Goal: Information Seeking & Learning: Check status

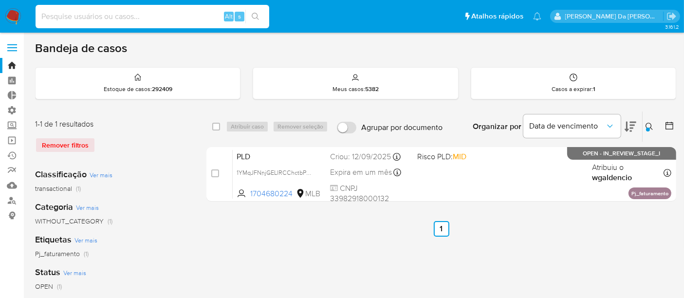
click at [74, 16] on input at bounding box center [153, 16] width 234 height 13
type input "1496338499"
click at [95, 13] on input "1496338499" at bounding box center [153, 16] width 234 height 13
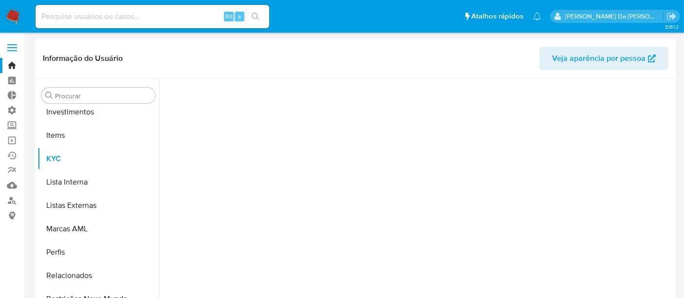
scroll to position [505, 0]
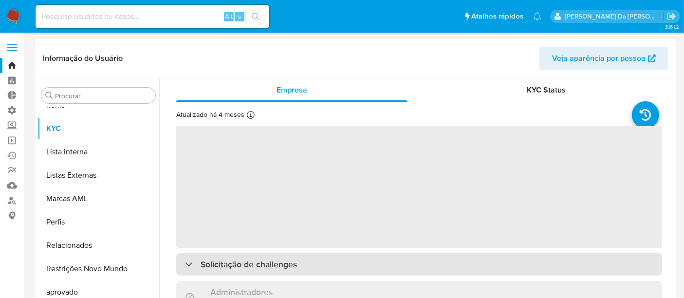
select select "10"
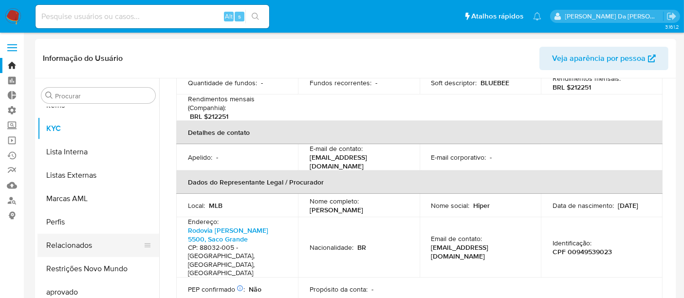
scroll to position [270, 0]
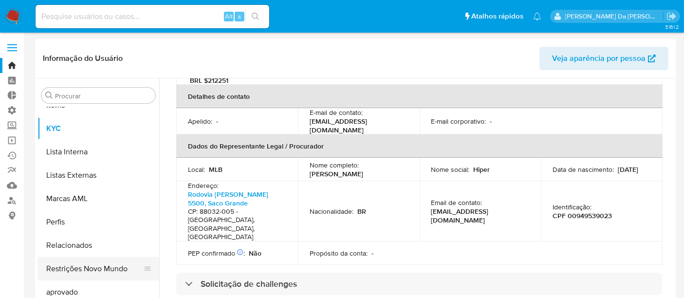
click at [122, 265] on button "Restrições Novo Mundo" at bounding box center [95, 268] width 114 height 23
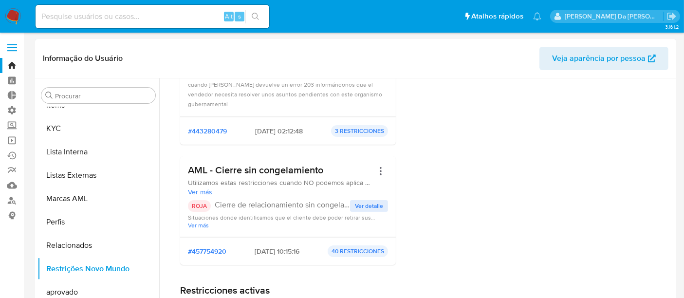
scroll to position [162, 0]
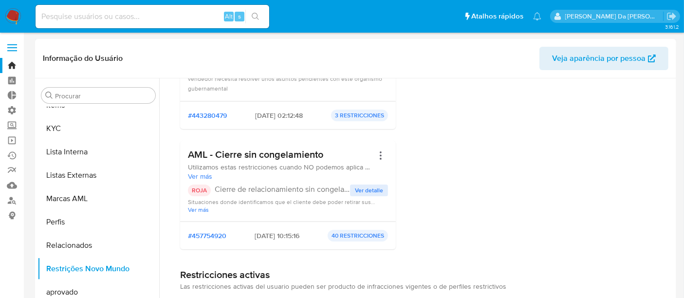
click at [357, 189] on span "Ver detalle" at bounding box center [369, 191] width 28 height 10
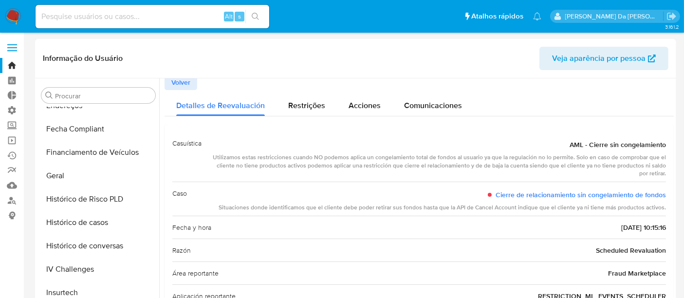
scroll to position [0, 0]
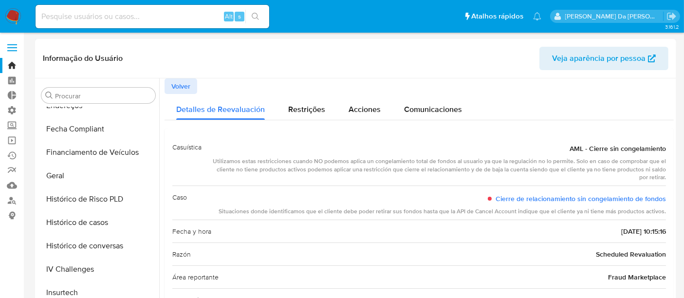
click at [182, 82] on span "Volver" at bounding box center [180, 86] width 19 height 14
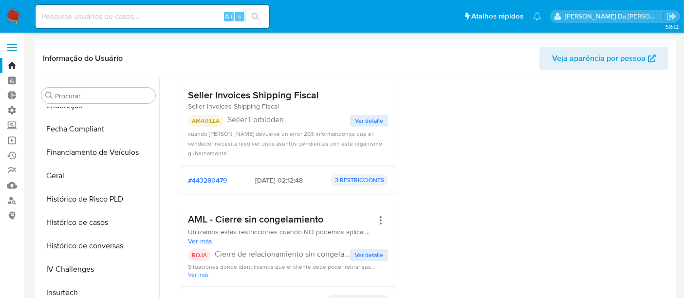
scroll to position [162, 0]
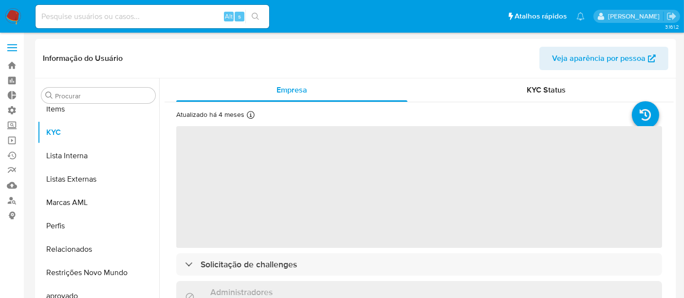
scroll to position [505, 0]
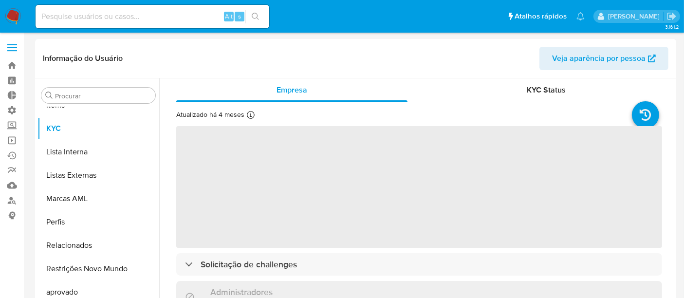
select select "10"
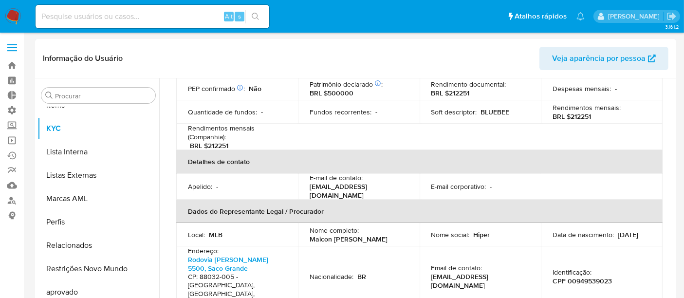
scroll to position [162, 0]
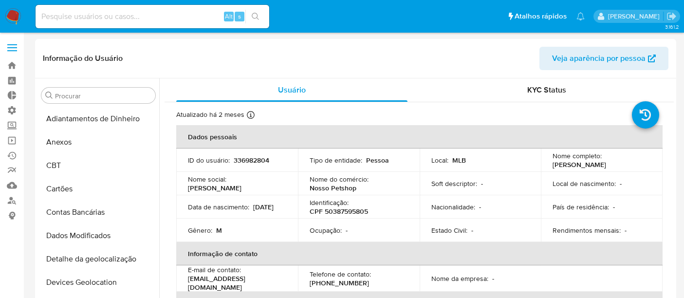
select select "10"
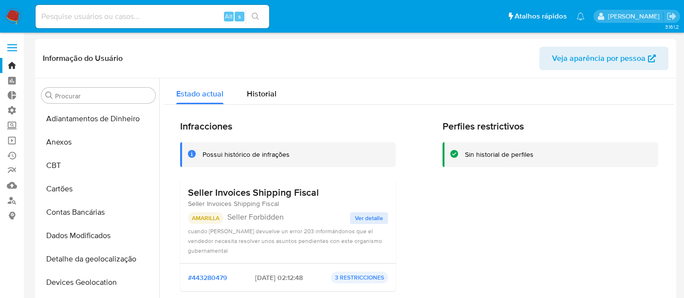
select select "10"
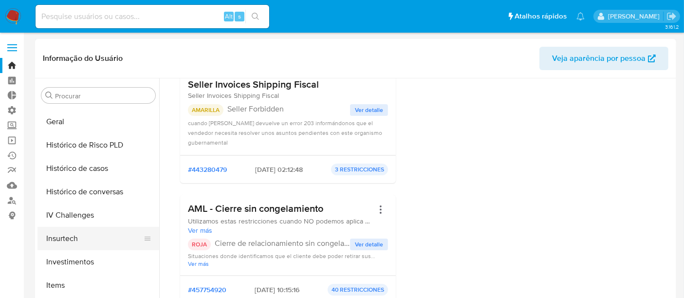
scroll to position [433, 0]
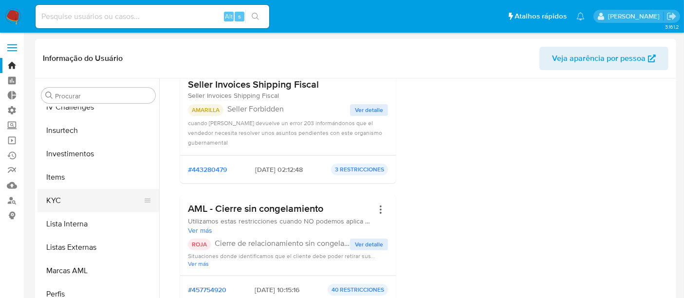
click at [56, 207] on button "KYC" at bounding box center [95, 200] width 114 height 23
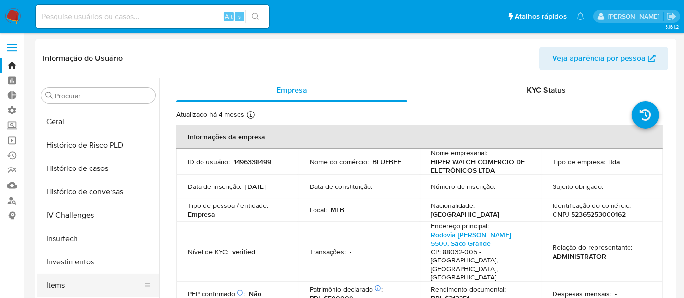
scroll to position [270, 0]
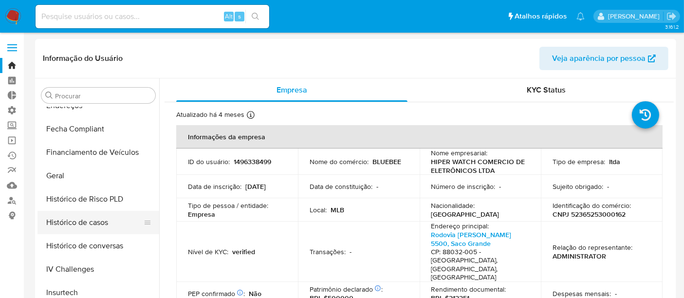
click at [93, 224] on button "Histórico de casos" at bounding box center [95, 222] width 114 height 23
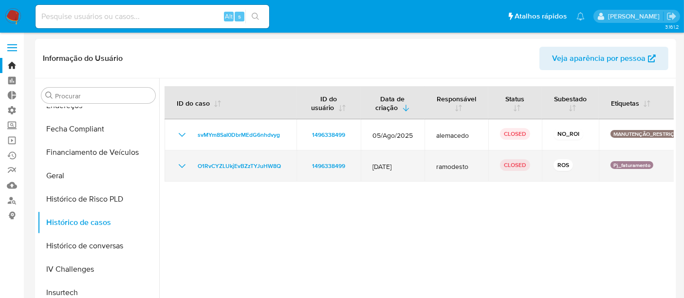
click at [181, 165] on icon "Mostrar/Ocultar" at bounding box center [182, 166] width 12 height 12
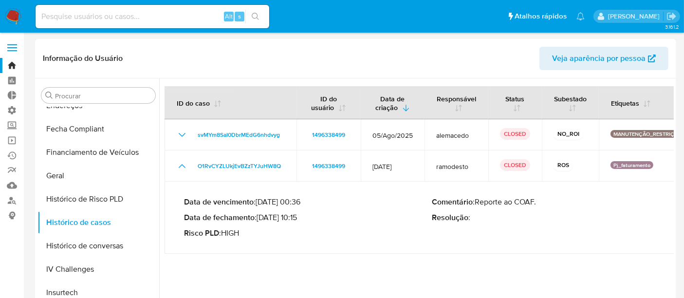
click at [664, 213] on p "Resolução :" at bounding box center [556, 218] width 248 height 10
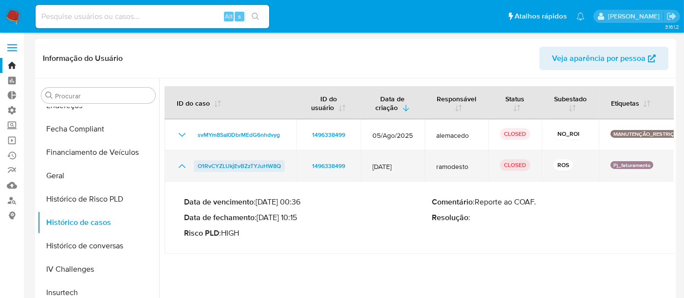
click at [219, 168] on span "O1RvCYZLUkjEvBZzTYJuHW8Q" at bounding box center [239, 166] width 83 height 12
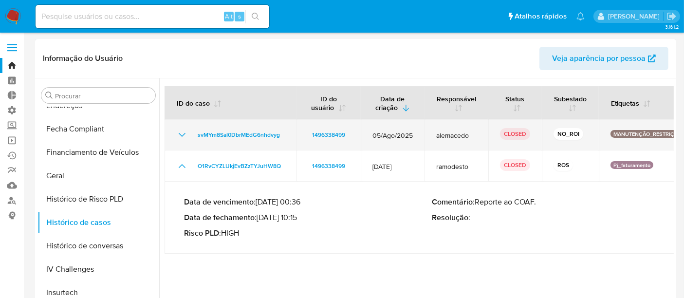
click at [179, 135] on icon "Mostrar/Ocultar" at bounding box center [182, 135] width 12 height 12
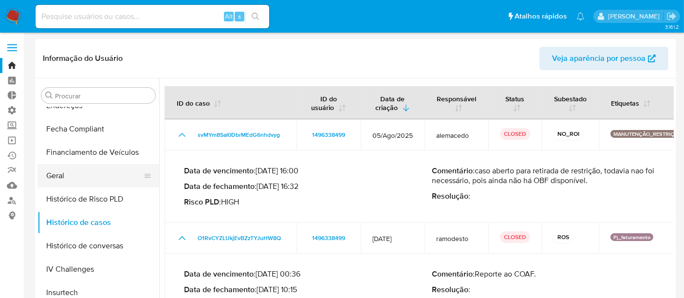
click at [72, 177] on button "Geral" at bounding box center [95, 175] width 114 height 23
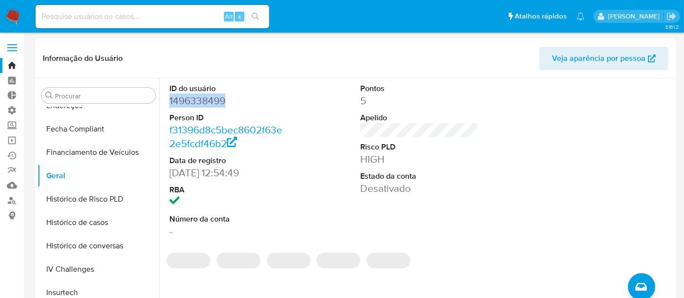
drag, startPoint x: 169, startPoint y: 99, endPoint x: 231, endPoint y: 99, distance: 62.4
click at [231, 99] on div "ID do usuário 1496338499 Person ID f31396d8c5bec8602f63e2e5fcdf46b2 Data de reg…" at bounding box center [229, 160] width 128 height 165
copy dd "1496338499"
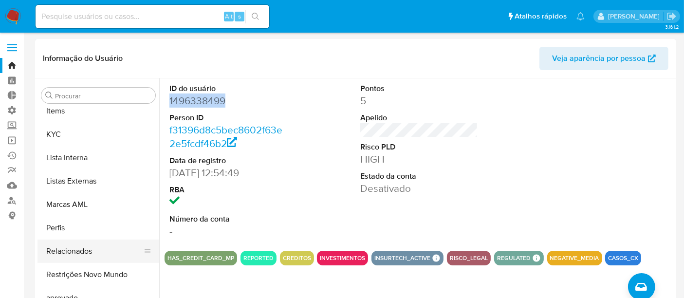
scroll to position [505, 0]
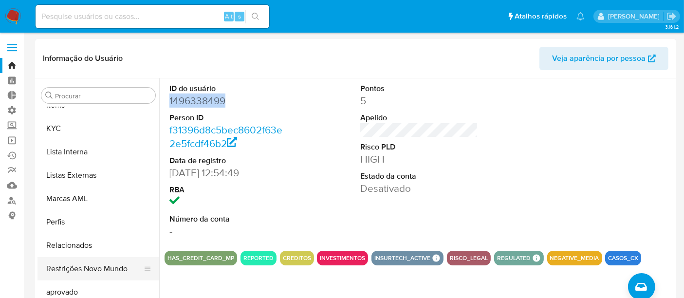
click at [92, 269] on button "Restrições Novo Mundo" at bounding box center [95, 268] width 114 height 23
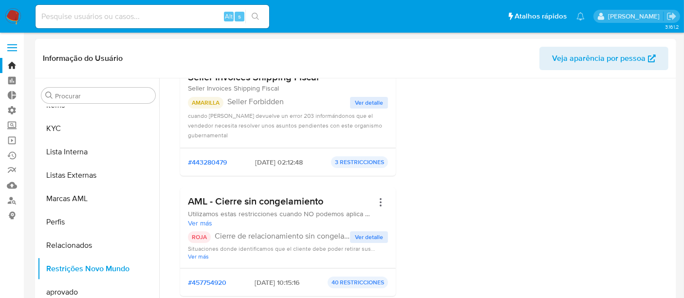
scroll to position [162, 0]
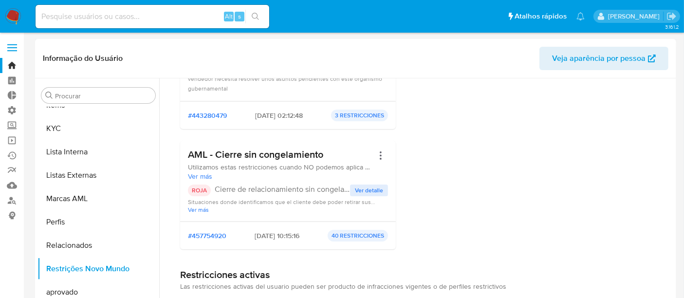
click at [361, 190] on span "Ver detalle" at bounding box center [369, 191] width 28 height 10
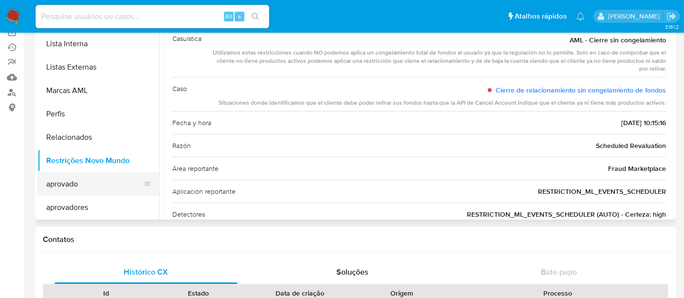
scroll to position [0, 0]
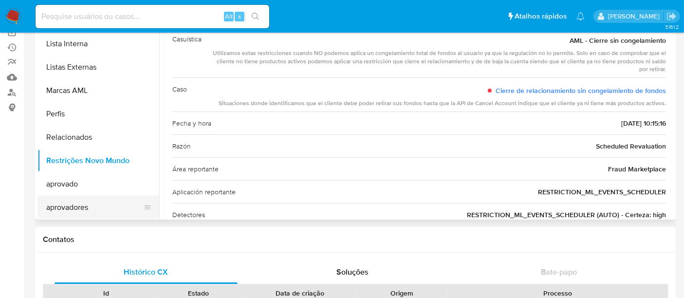
click at [67, 212] on button "aprovadores" at bounding box center [95, 207] width 114 height 23
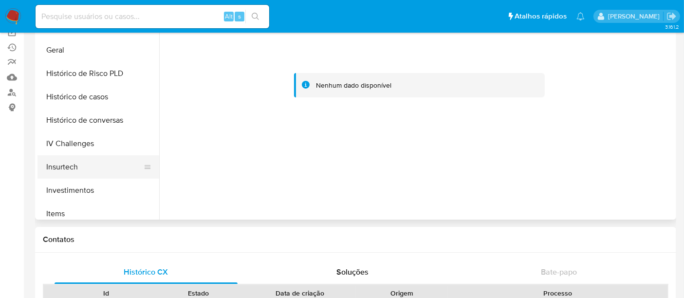
scroll to position [234, 0]
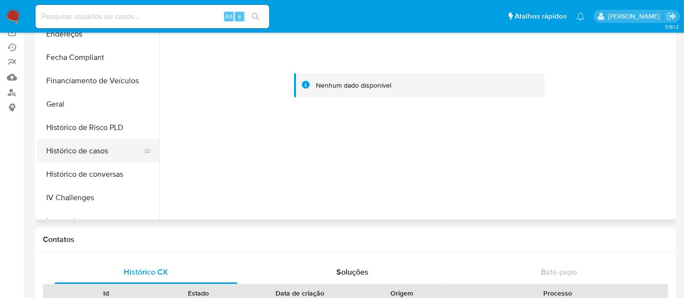
click at [82, 152] on button "Histórico de casos" at bounding box center [95, 150] width 114 height 23
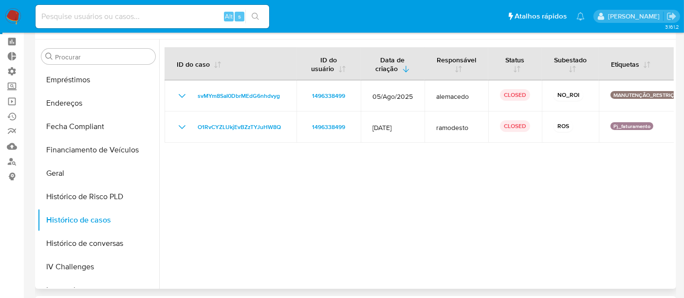
scroll to position [0, 0]
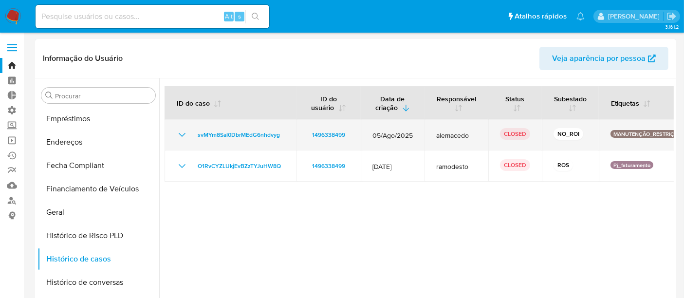
click at [182, 138] on icon "Mostrar/Ocultar" at bounding box center [182, 135] width 12 height 12
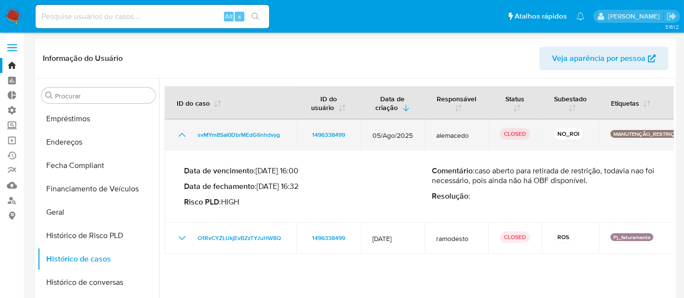
click at [182, 138] on icon "Mostrar/Ocultar" at bounding box center [182, 135] width 12 height 12
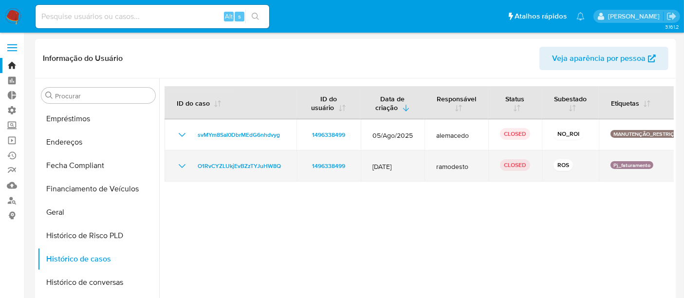
click at [178, 168] on icon "Mostrar/Ocultar" at bounding box center [182, 166] width 12 height 12
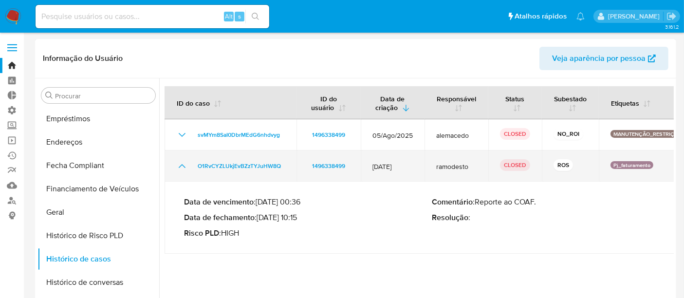
click at [178, 168] on icon "Mostrar/Ocultar" at bounding box center [182, 166] width 12 height 12
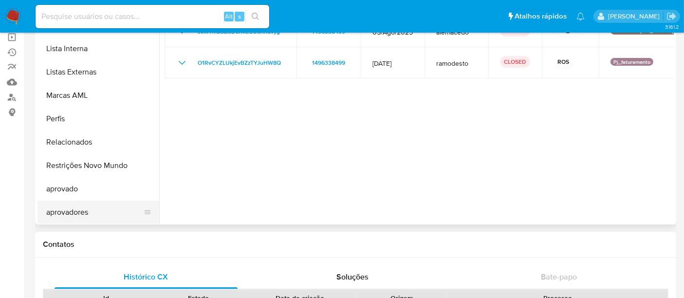
scroll to position [108, 0]
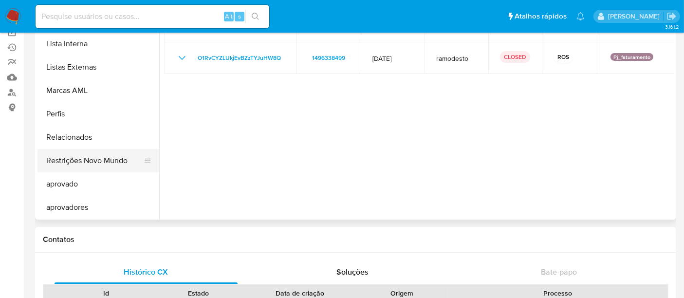
click at [92, 165] on button "Restrições Novo Mundo" at bounding box center [95, 160] width 114 height 23
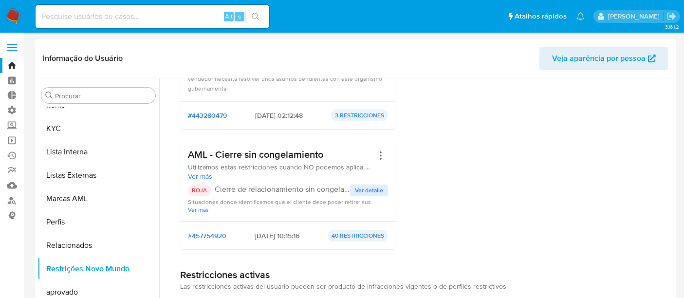
scroll to position [0, 0]
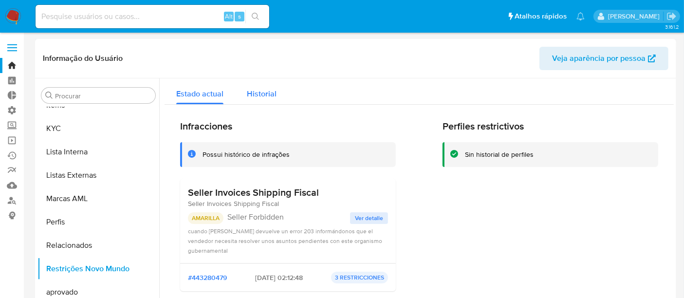
click at [260, 98] on span "Historial" at bounding box center [262, 93] width 30 height 11
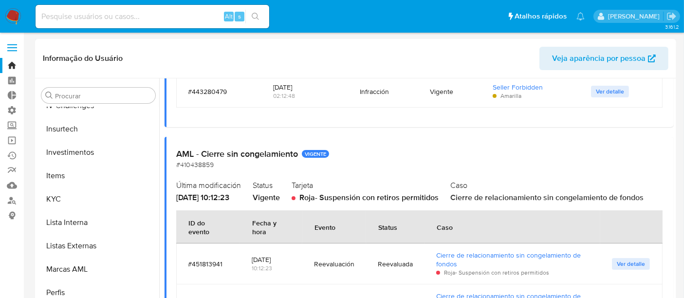
scroll to position [342, 0]
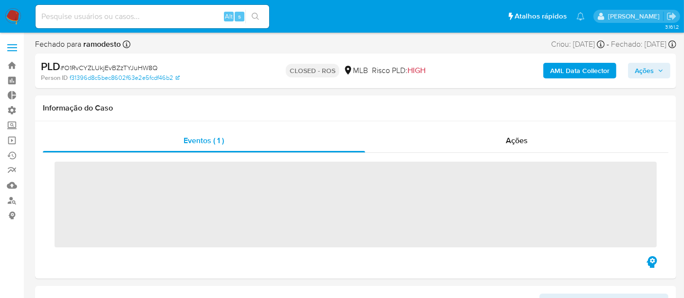
scroll to position [505, 0]
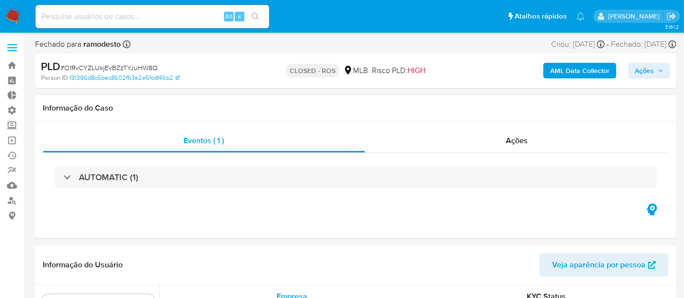
select select "10"
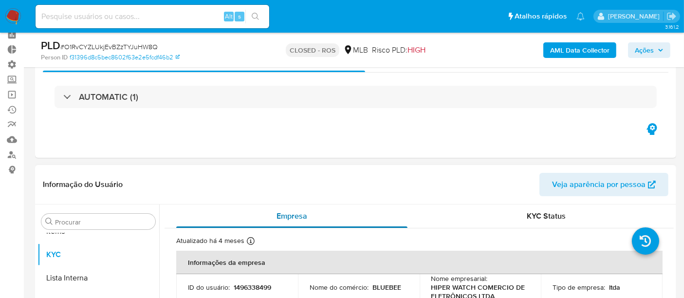
scroll to position [0, 0]
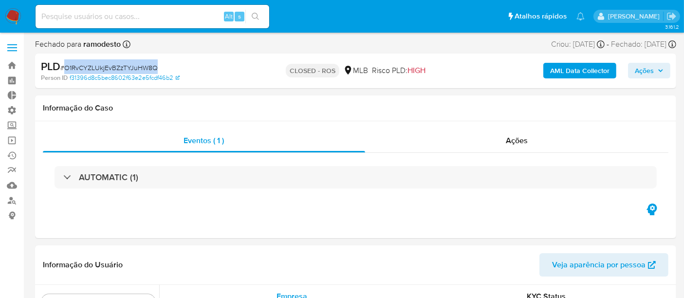
drag, startPoint x: 65, startPoint y: 66, endPoint x: 160, endPoint y: 70, distance: 95.1
click at [160, 70] on div "PLD # O1RvCYZLUkjEvBZzTYJuHW8Q" at bounding box center [144, 66] width 207 height 15
copy span "O1RvCYZLUkjEvBZzTYJuHW8Q"
click at [92, 66] on span "# O1RvCYZLUkjEvBZzTYJuHW8Q" at bounding box center [108, 68] width 97 height 10
drag, startPoint x: 66, startPoint y: 66, endPoint x: 166, endPoint y: 68, distance: 99.4
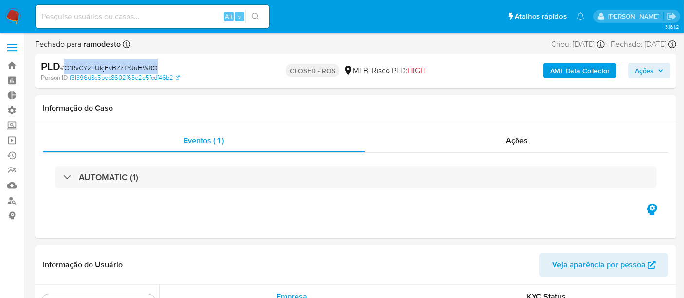
click at [166, 68] on div "PLD # O1RvCYZLUkjEvBZzTYJuHW8Q" at bounding box center [144, 66] width 207 height 15
copy span "O1RvCYZLUkjEvBZzTYJuHW8Q"
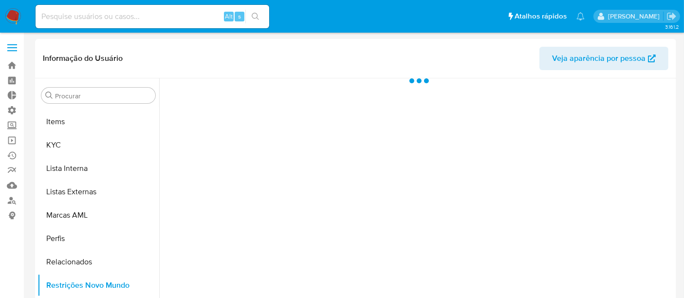
scroll to position [505, 0]
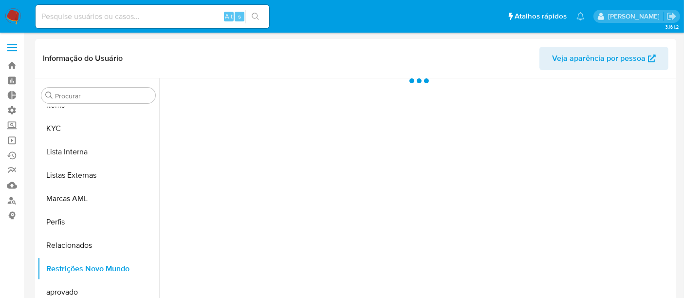
select select "10"
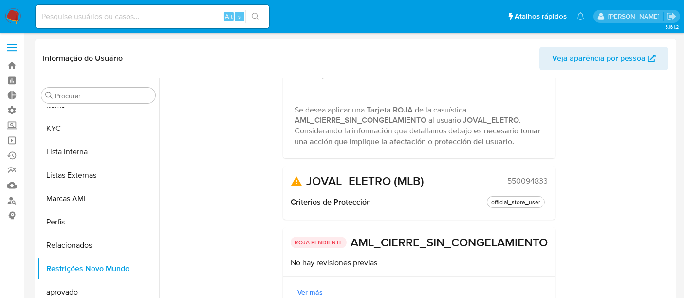
scroll to position [0, 0]
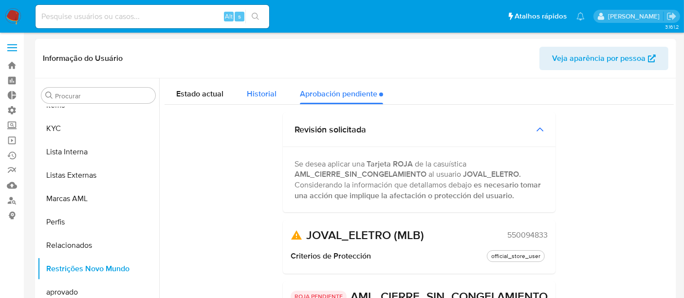
click at [263, 95] on span "Historial" at bounding box center [262, 93] width 30 height 11
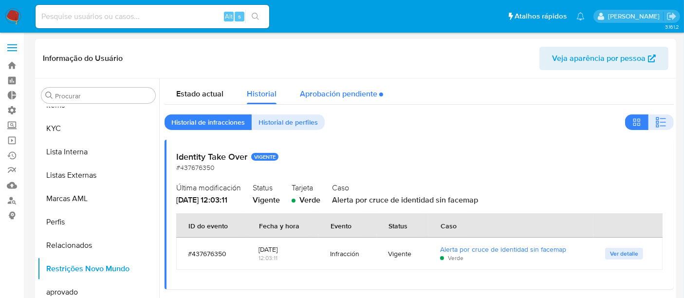
click at [347, 93] on div "Aprobación pendiente" at bounding box center [341, 91] width 83 height 26
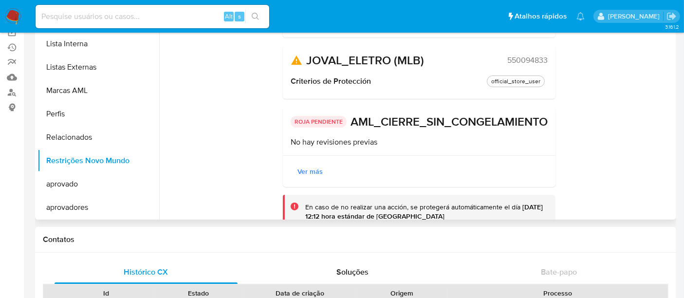
scroll to position [123, 0]
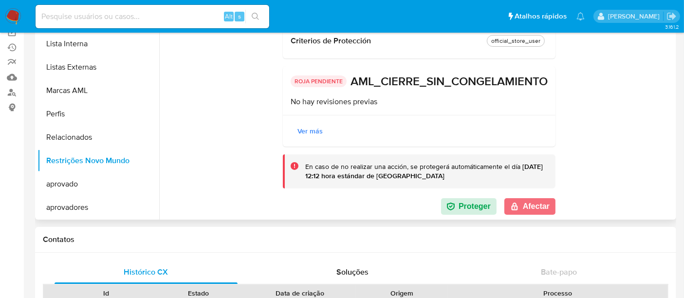
click at [523, 211] on button "Afectar" at bounding box center [530, 206] width 51 height 17
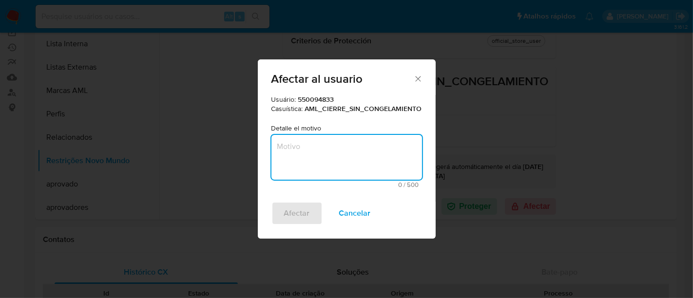
click at [323, 159] on textarea "Motivo" at bounding box center [346, 157] width 151 height 45
type textarea "Restrito desde 08/24."
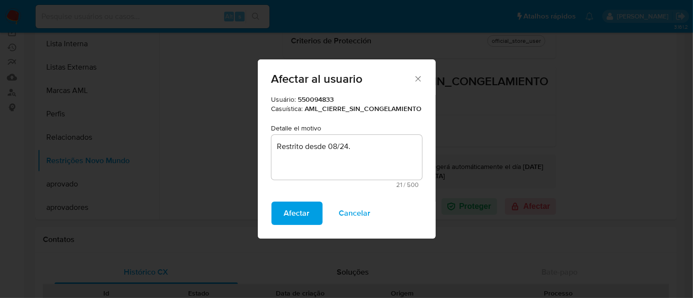
click at [285, 212] on span "Afectar" at bounding box center [297, 213] width 26 height 21
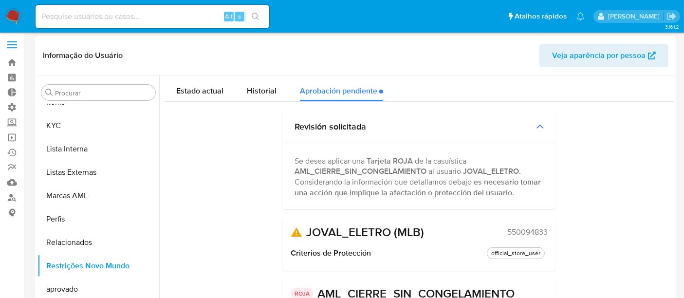
scroll to position [0, 0]
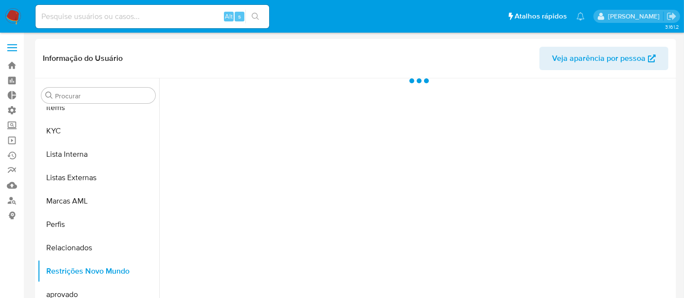
scroll to position [505, 0]
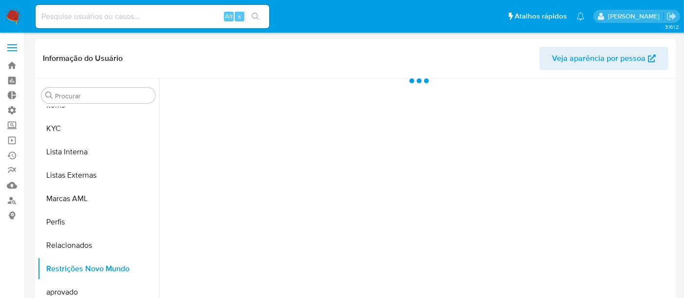
select select "10"
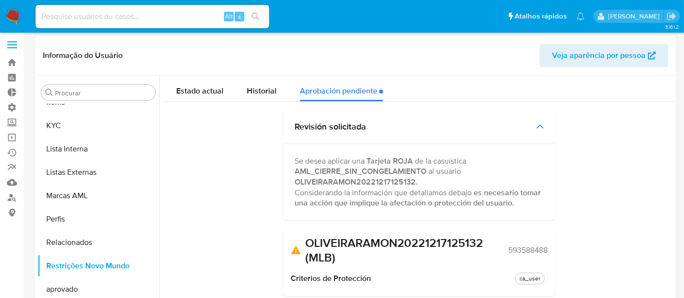
scroll to position [0, 0]
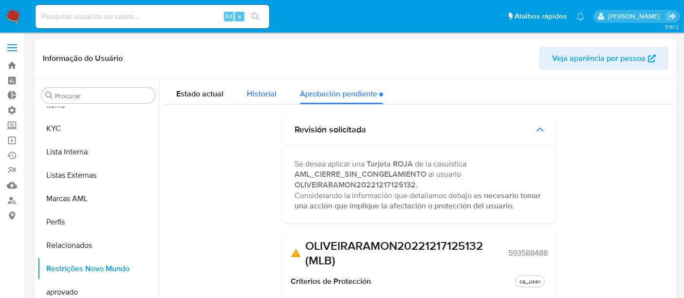
click at [266, 101] on div "Historial" at bounding box center [262, 91] width 30 height 26
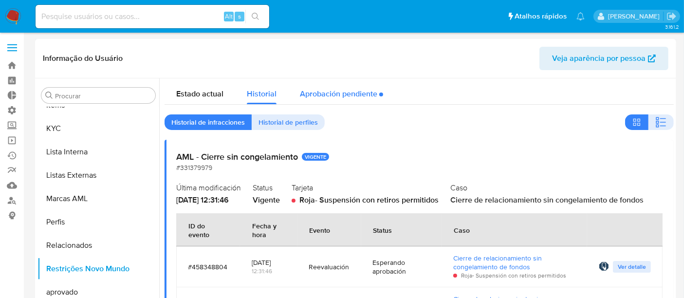
click at [349, 98] on div "Aprobación pendiente" at bounding box center [341, 91] width 83 height 26
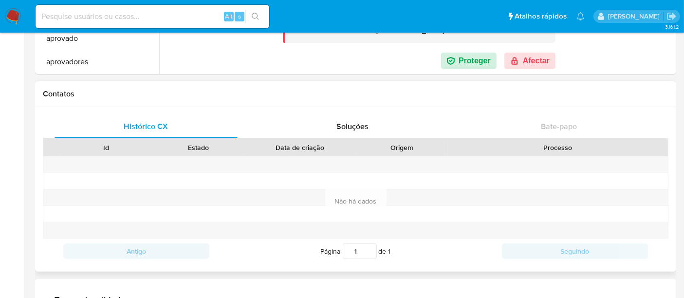
scroll to position [270, 0]
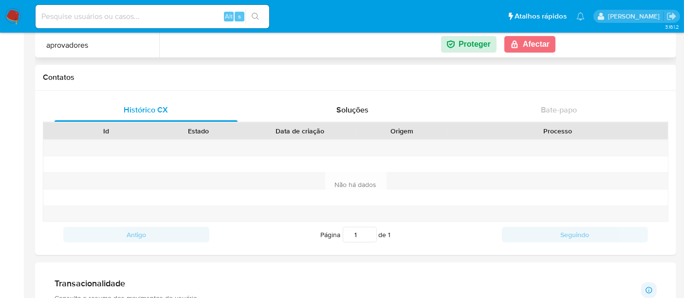
click at [542, 51] on button "Afectar" at bounding box center [530, 44] width 51 height 17
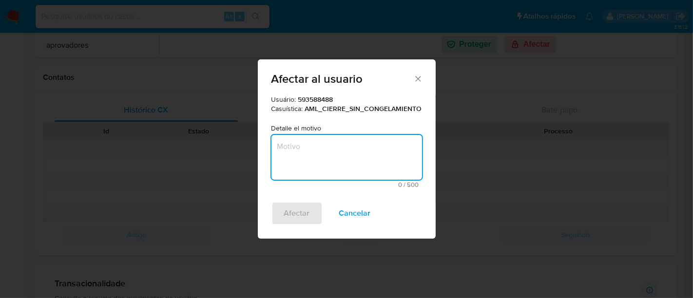
click at [275, 160] on textarea "Motivo" at bounding box center [346, 157] width 151 height 45
type textarea "Restrito desde 02/24."
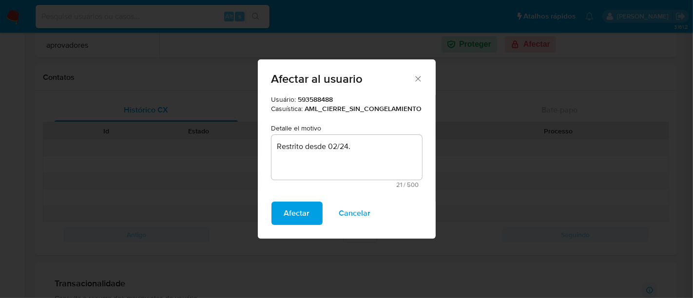
click at [303, 214] on span "Afectar" at bounding box center [297, 213] width 26 height 21
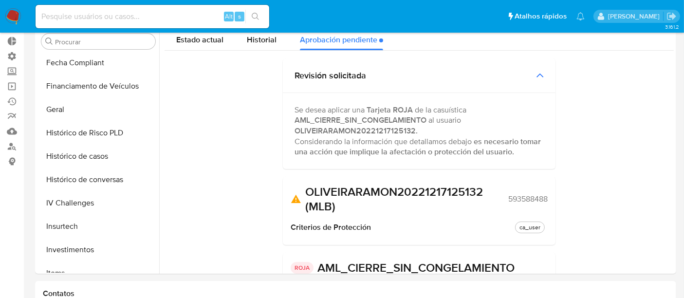
scroll to position [234, 0]
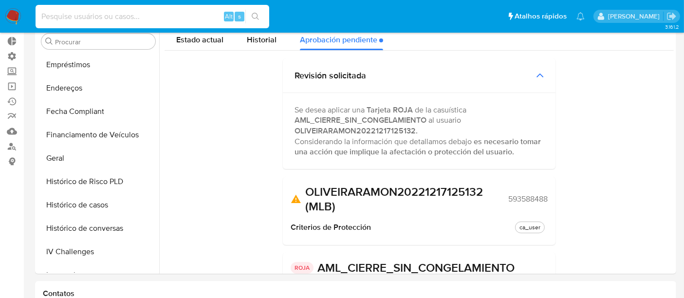
click at [57, 11] on input at bounding box center [153, 16] width 234 height 13
paste input "3wihvx2HD54lc6rOFWQd8XEH"
type input "3wihvx2HD54lc6rOFWQd8XEH"
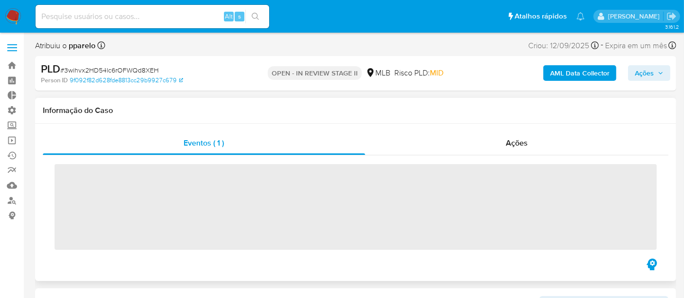
scroll to position [505, 0]
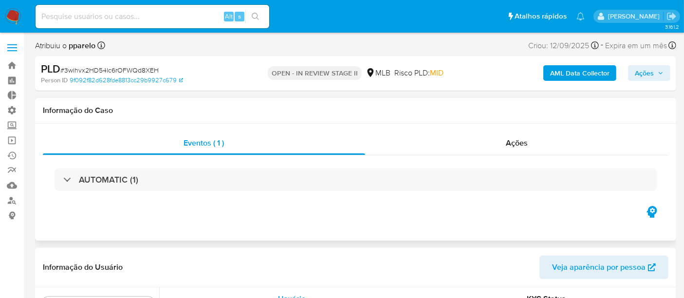
select select "10"
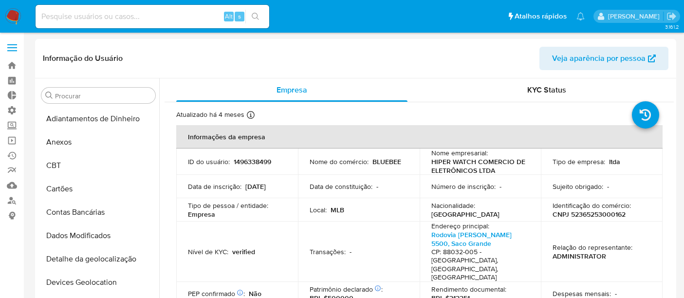
select select "10"
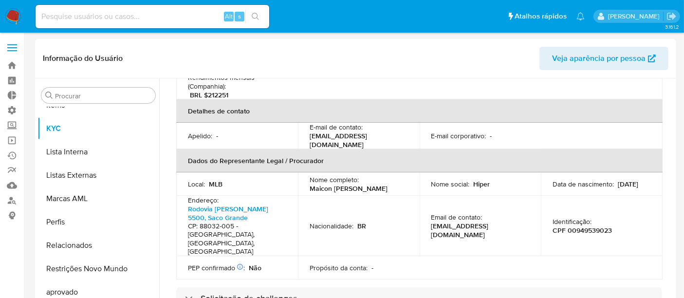
scroll to position [270, 0]
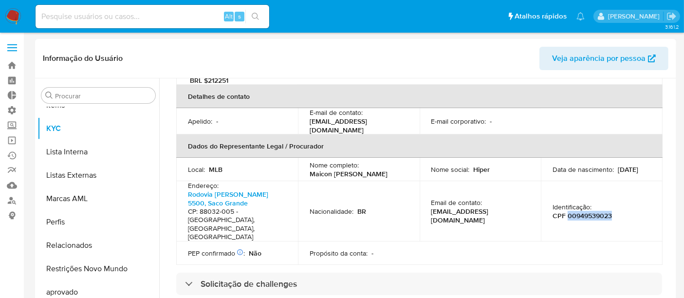
drag, startPoint x: 566, startPoint y: 189, endPoint x: 610, endPoint y: 189, distance: 43.8
click at [610, 203] on div "Identificação : CPF 00949539023" at bounding box center [602, 212] width 98 height 18
copy p "00949539023"
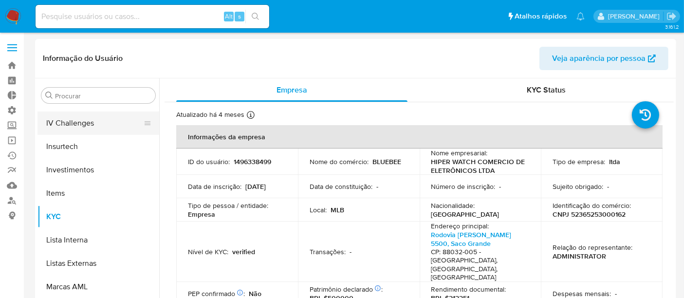
scroll to position [342, 0]
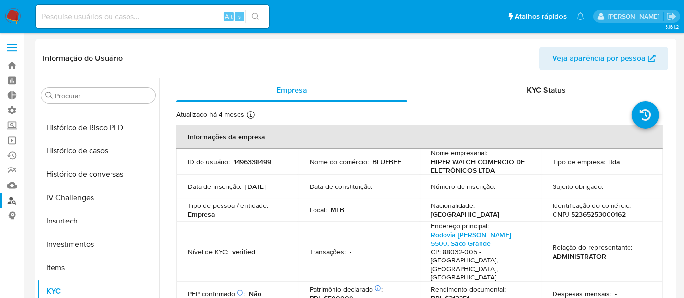
click at [14, 200] on link "Localizador de pessoas" at bounding box center [58, 200] width 116 height 15
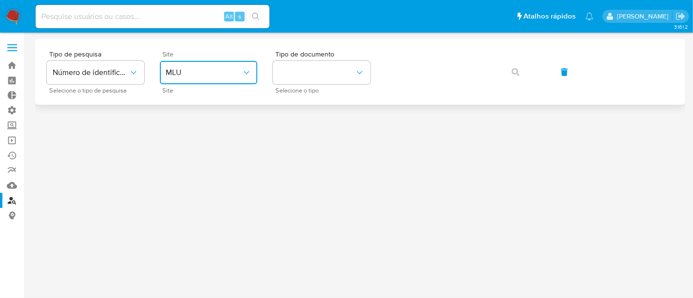
click at [193, 73] on span "MLU" at bounding box center [204, 73] width 76 height 10
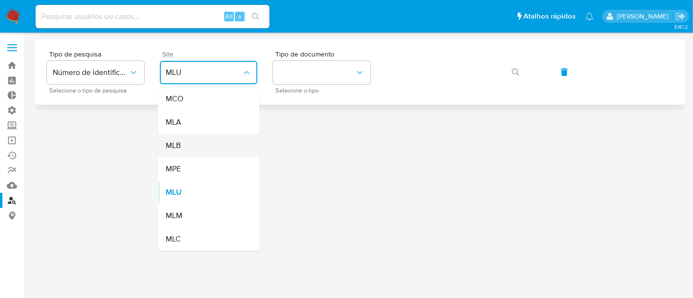
click at [191, 147] on div "MLB" at bounding box center [206, 145] width 80 height 23
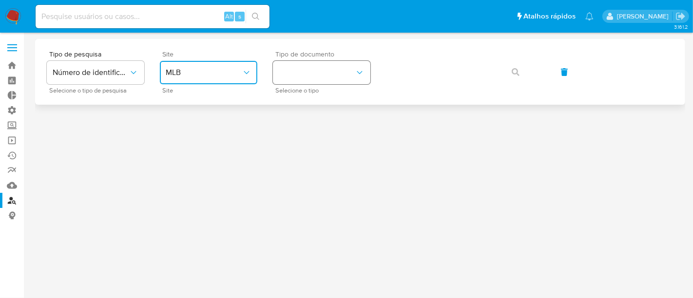
click at [315, 75] on button "identificationType" at bounding box center [321, 72] width 97 height 23
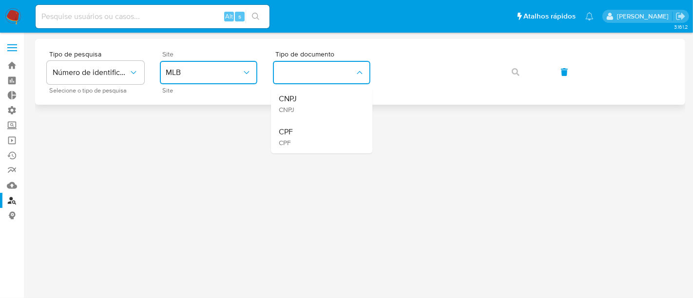
drag, startPoint x: 298, startPoint y: 130, endPoint x: 376, endPoint y: 86, distance: 89.4
click at [298, 131] on div "CPF CPF" at bounding box center [319, 136] width 80 height 33
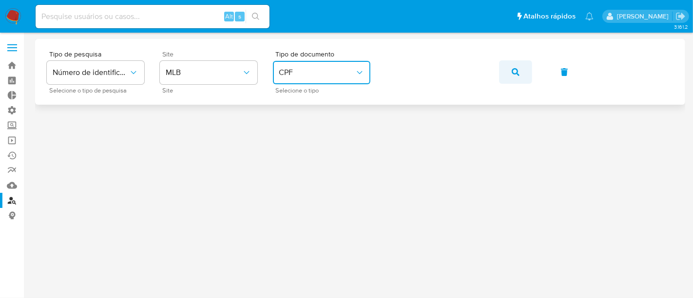
click at [517, 73] on icon "button" at bounding box center [516, 72] width 8 height 8
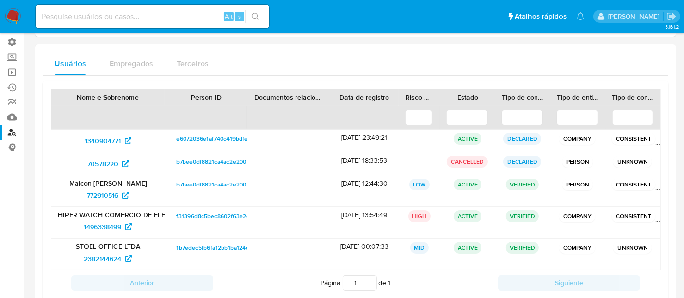
scroll to position [54, 0]
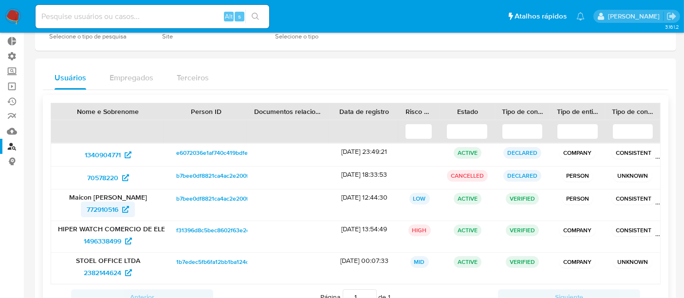
click at [96, 210] on span "772910516" at bounding box center [103, 210] width 32 height 16
click at [100, 240] on span "1496338499" at bounding box center [103, 241] width 38 height 16
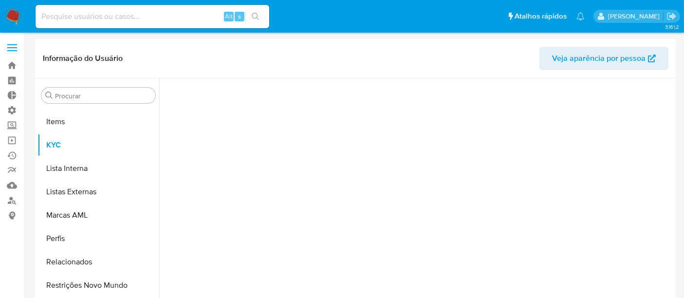
scroll to position [505, 0]
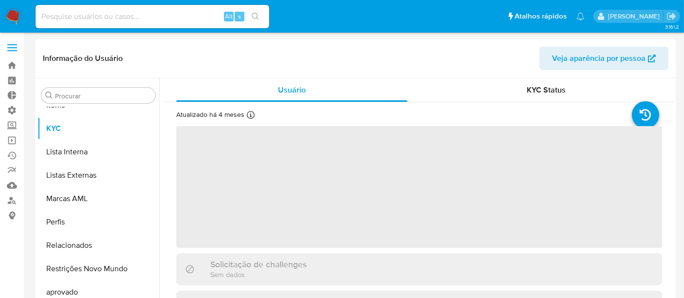
select select "10"
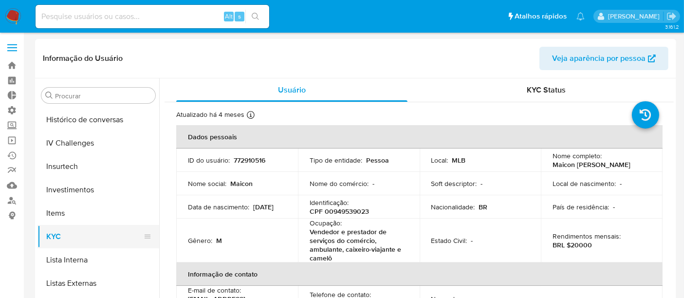
scroll to position [288, 0]
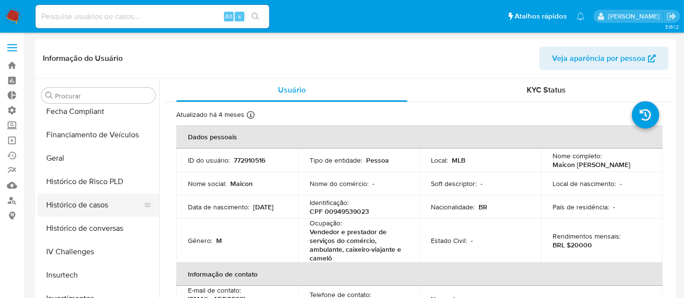
click at [68, 203] on button "Histórico de casos" at bounding box center [95, 204] width 114 height 23
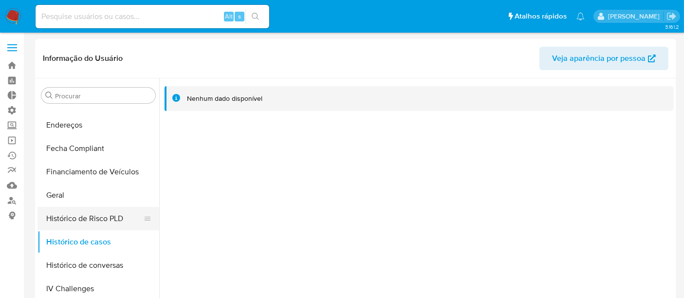
scroll to position [234, 0]
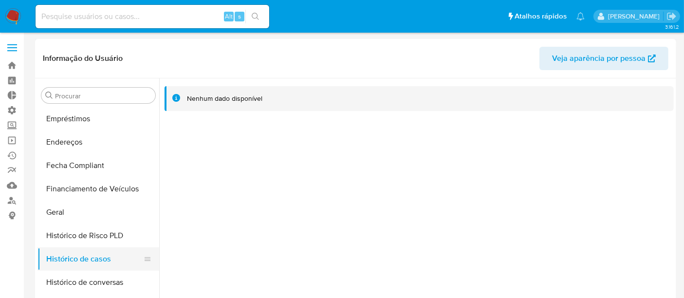
click at [83, 264] on button "Histórico de casos" at bounding box center [95, 258] width 114 height 23
click at [83, 255] on button "Histórico de casos" at bounding box center [95, 258] width 114 height 23
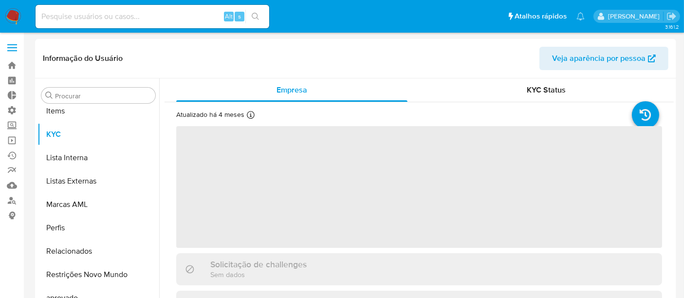
scroll to position [505, 0]
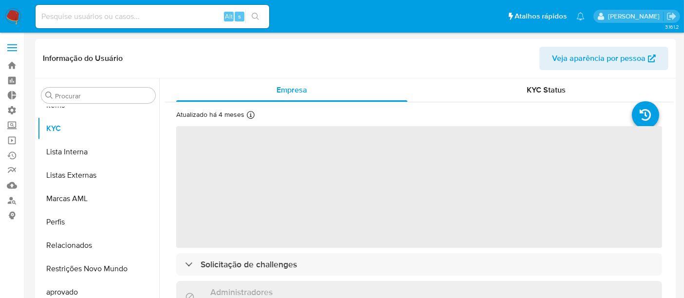
select select "10"
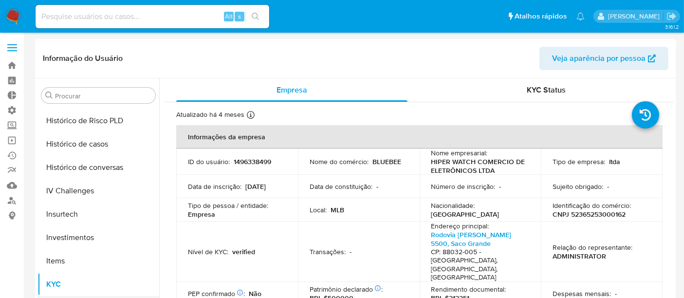
scroll to position [288, 0]
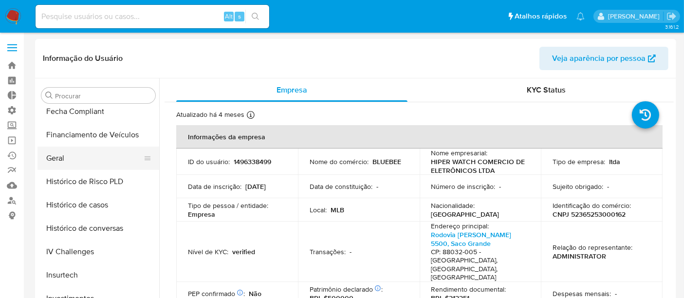
click at [70, 156] on button "Geral" at bounding box center [95, 158] width 114 height 23
